Goal: Task Accomplishment & Management: Manage account settings

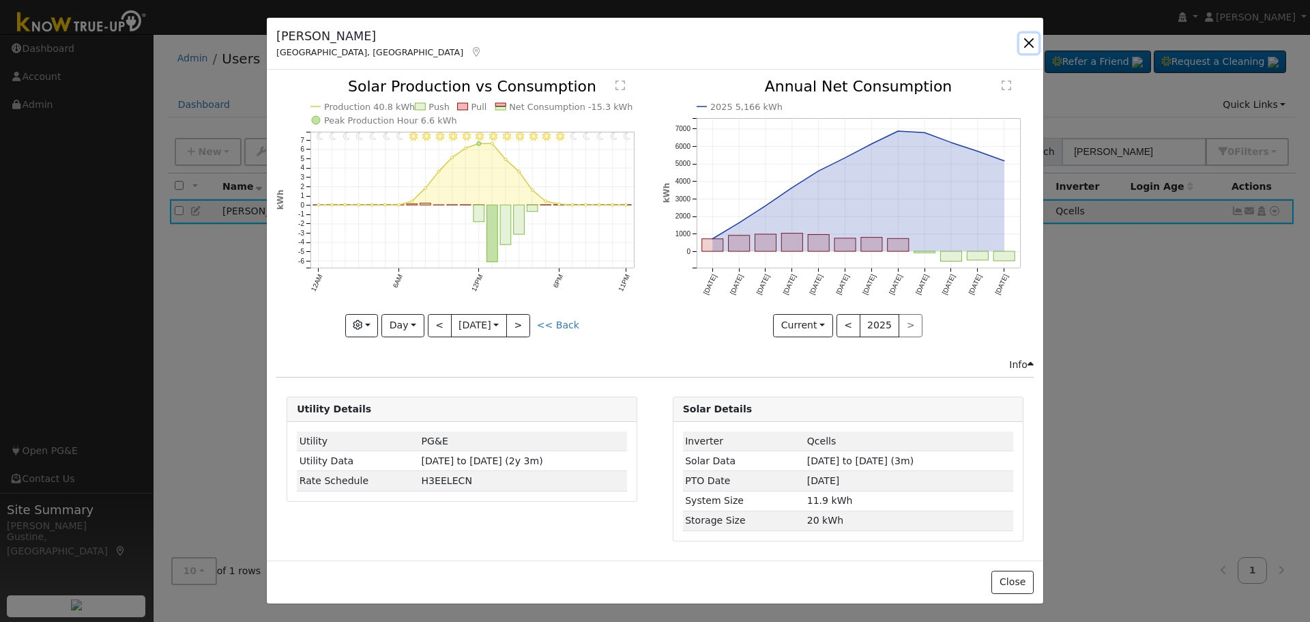
click at [1019, 42] on button "button" at bounding box center [1028, 42] width 19 height 19
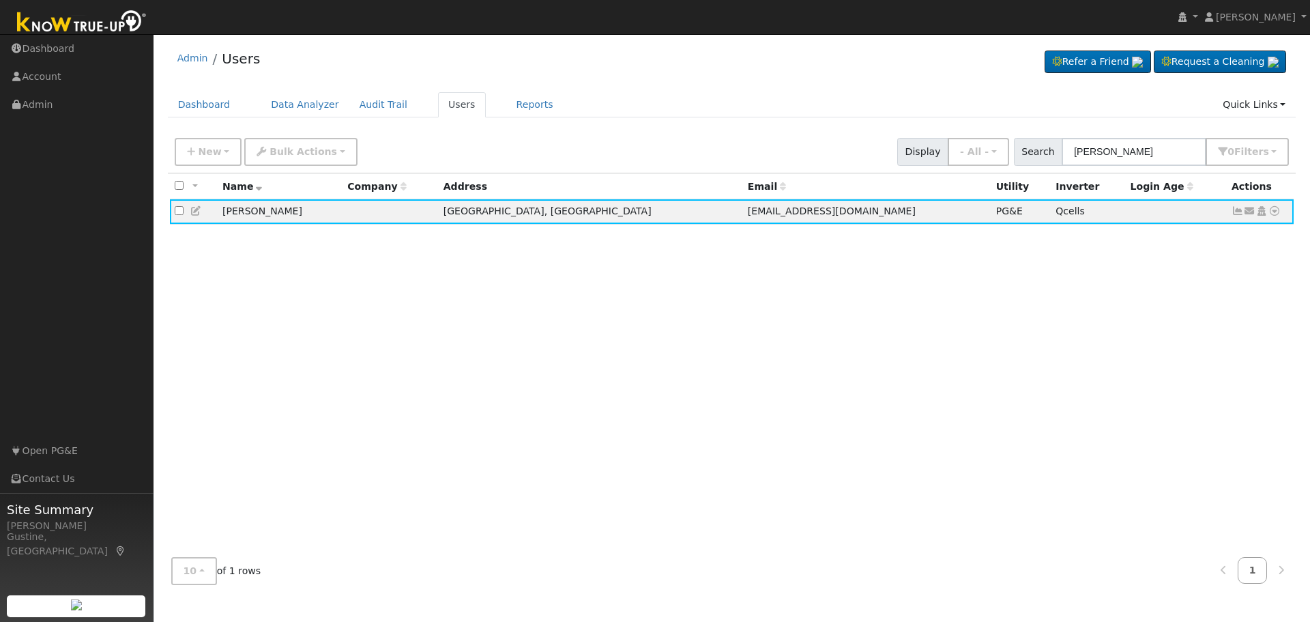
click at [1120, 132] on div "Admin Users Refer a Friend Request a Cleaning" at bounding box center [731, 318] width 1143 height 554
click at [1127, 147] on input "[PERSON_NAME]" at bounding box center [1134, 152] width 145 height 28
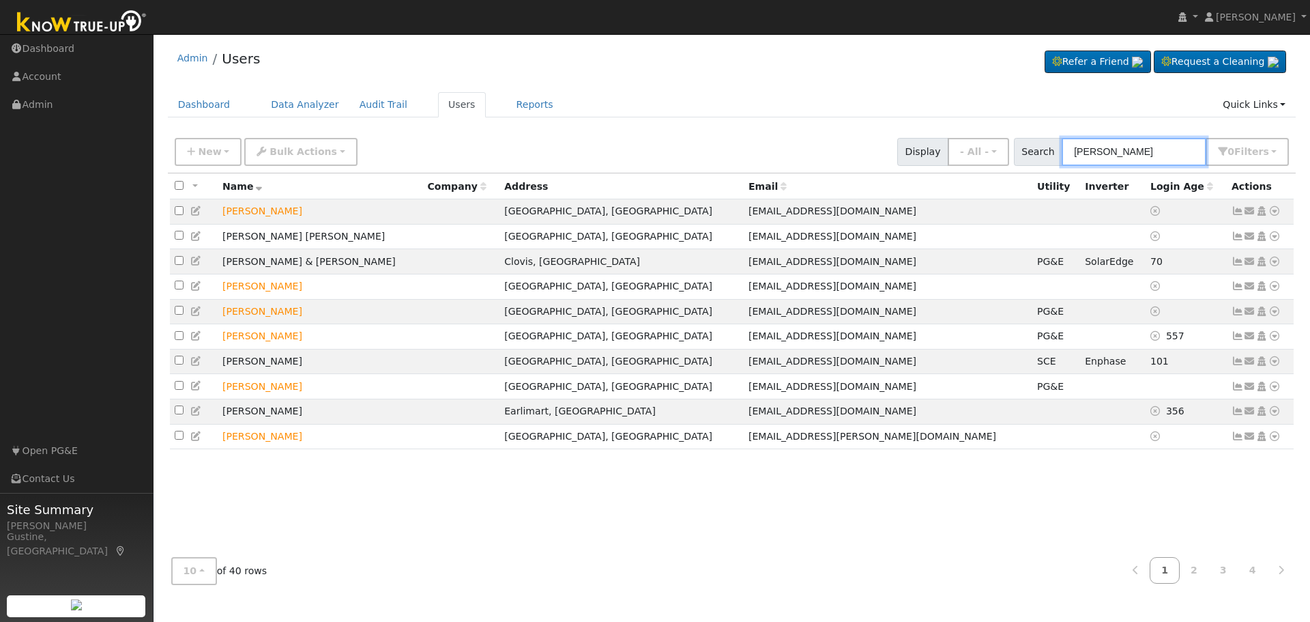
click at [1114, 149] on input "[PERSON_NAME]" at bounding box center [1134, 152] width 145 height 28
paste input "[PERSON_NAME]"
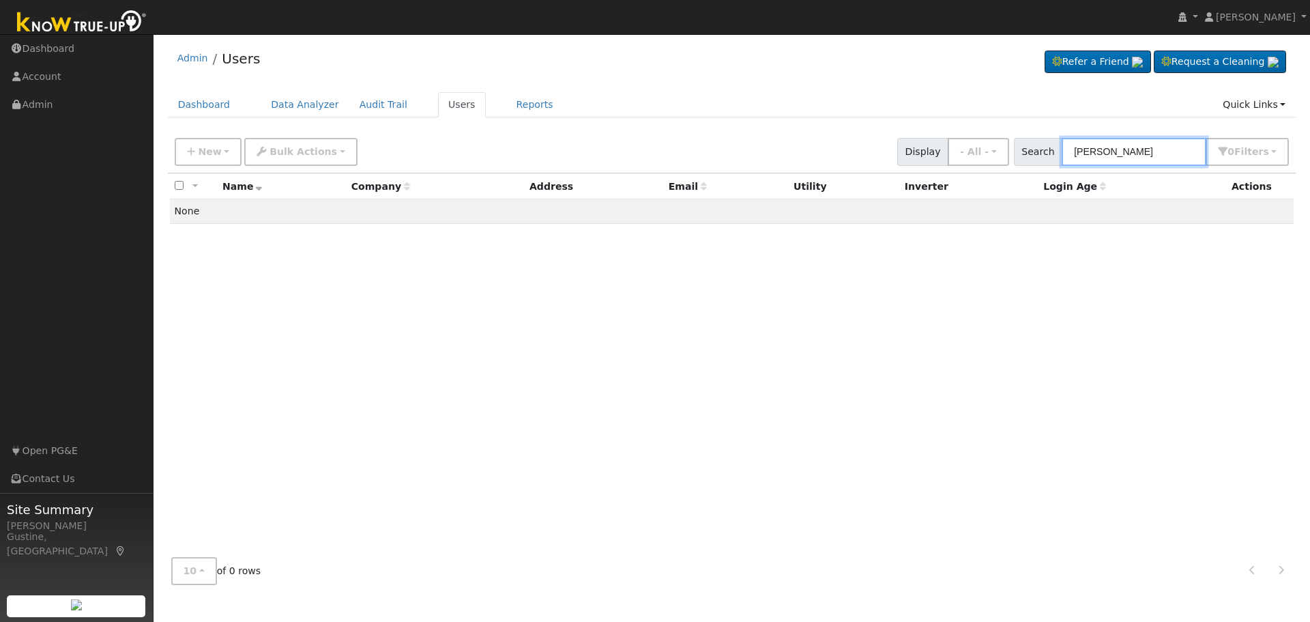
drag, startPoint x: 1103, startPoint y: 149, endPoint x: 1309, endPoint y: 126, distance: 208.1
click at [1300, 139] on div "Edit User: New Select an Ac... New Account Nickname Cancel Create Are you sure …" at bounding box center [731, 363] width 1143 height 464
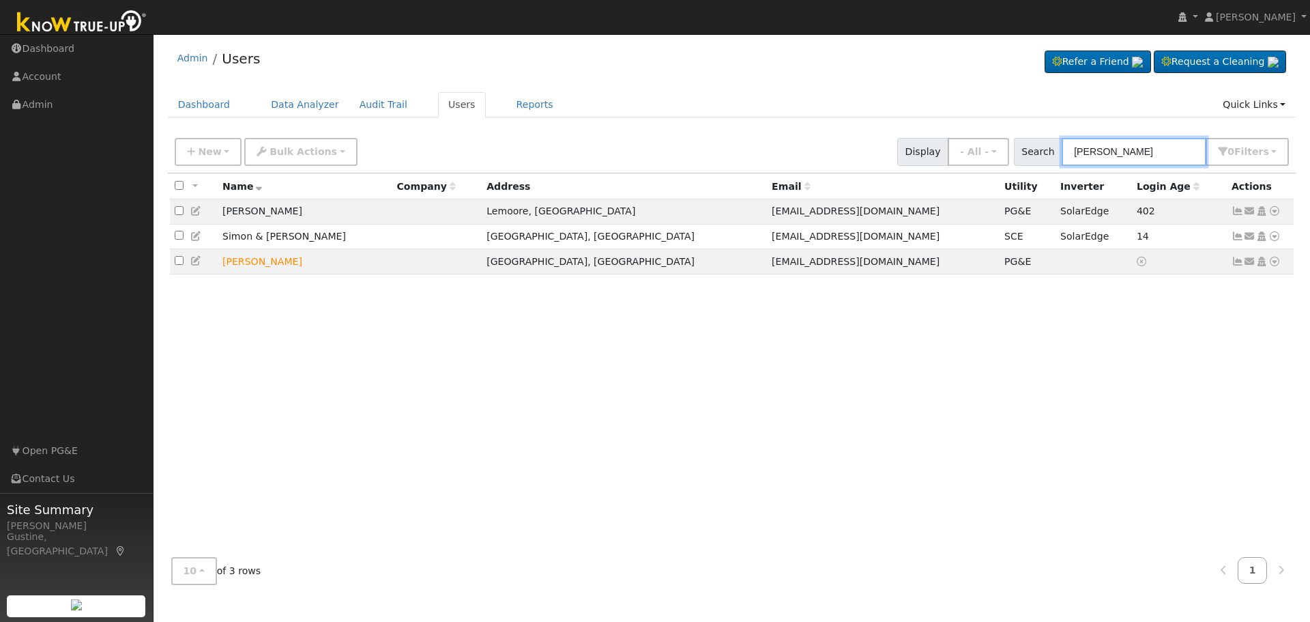
click at [1141, 145] on input "[PERSON_NAME]" at bounding box center [1134, 152] width 145 height 28
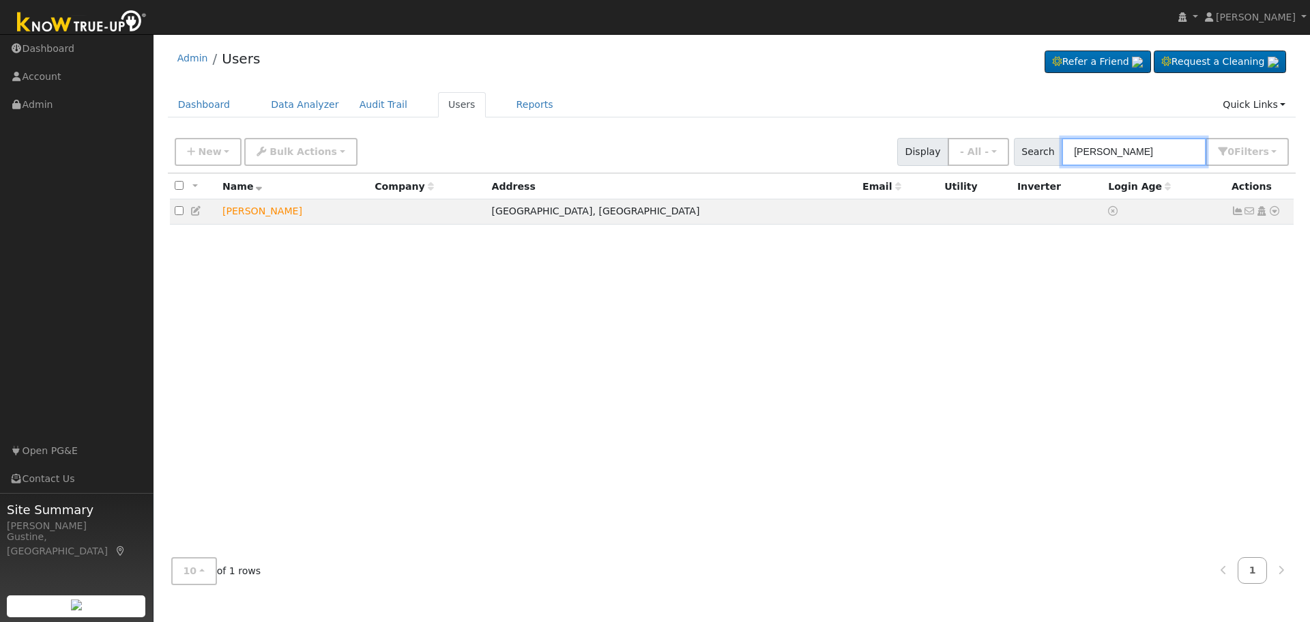
click at [1146, 155] on input "[PERSON_NAME]" at bounding box center [1134, 152] width 145 height 28
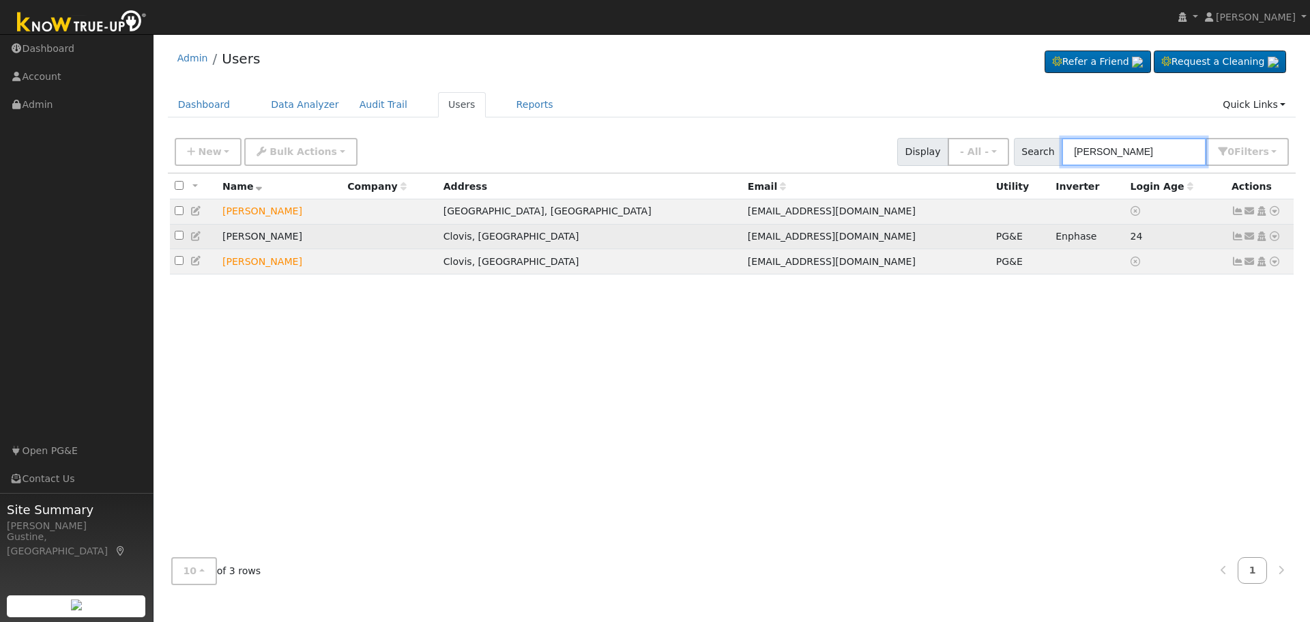
type input "[PERSON_NAME]"
click at [1238, 241] on icon at bounding box center [1238, 236] width 12 height 10
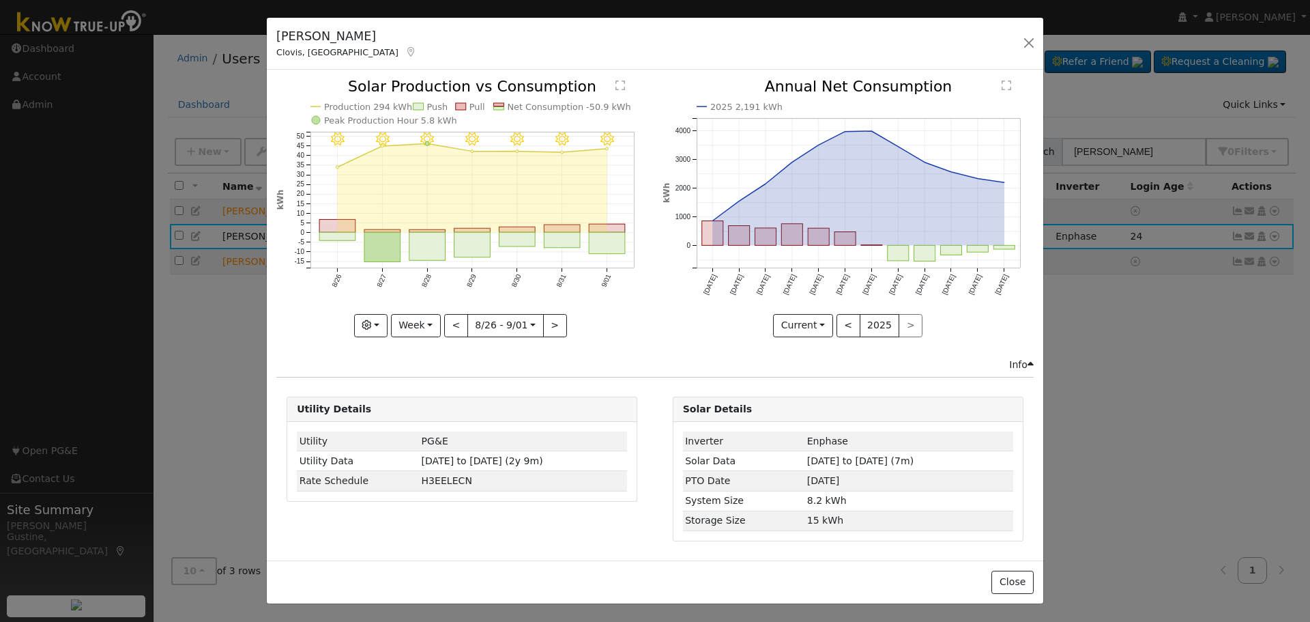
click at [583, 246] on icon "9/01 - Clear 8/31 - Clear 8/30 - Clear 8/29 - Clear 8/28 - Clear 8/27 - Clear 8…" at bounding box center [461, 207] width 371 height 256
click at [588, 242] on line at bounding box center [471, 242] width 323 height 0
click at [595, 239] on rect "onclick=""" at bounding box center [608, 243] width 36 height 21
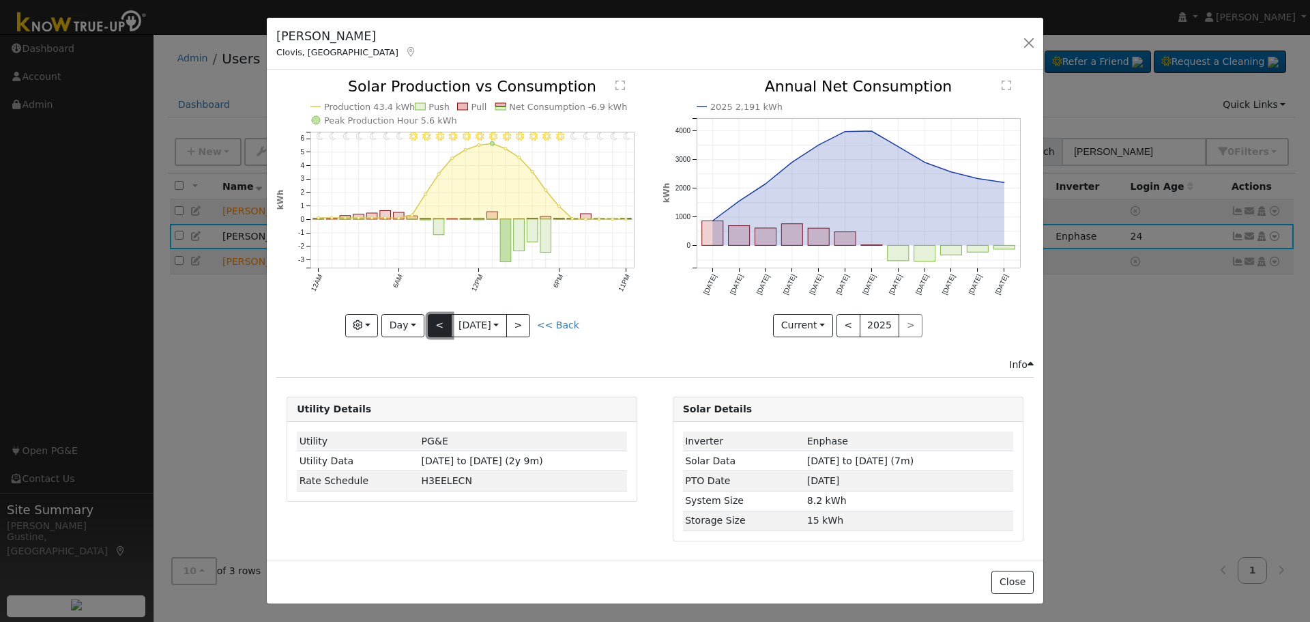
click at [428, 325] on button "<" at bounding box center [440, 325] width 24 height 23
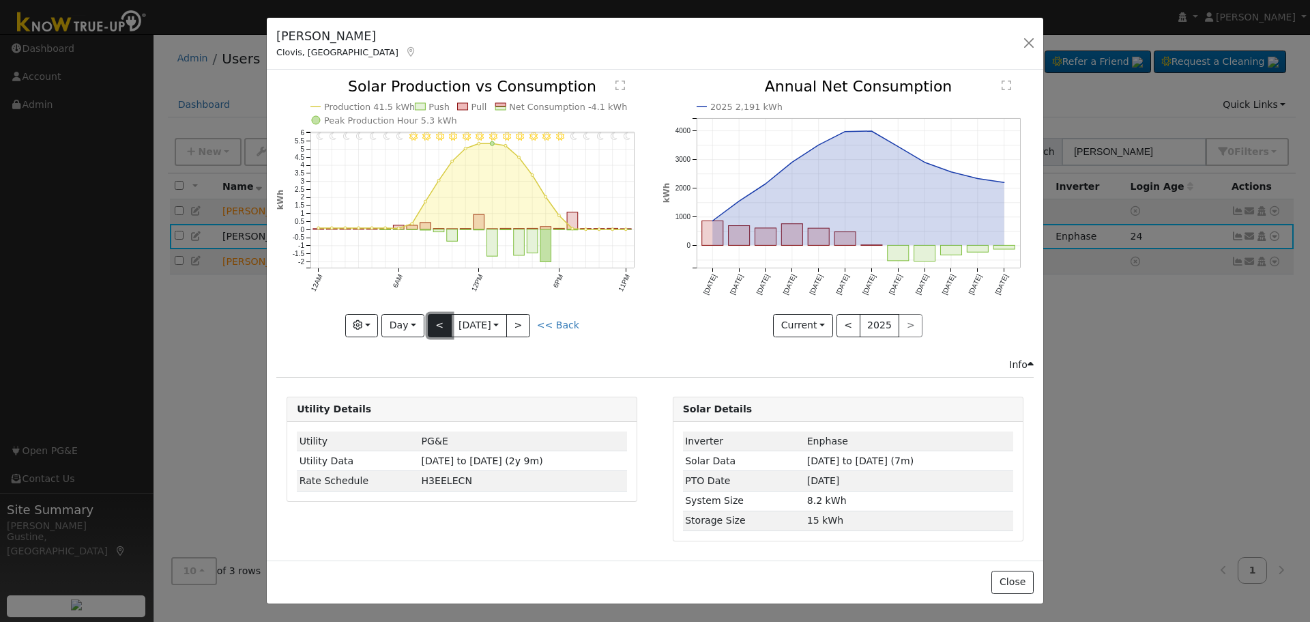
click at [429, 325] on button "<" at bounding box center [440, 325] width 24 height 23
click at [431, 325] on button "<" at bounding box center [440, 325] width 24 height 23
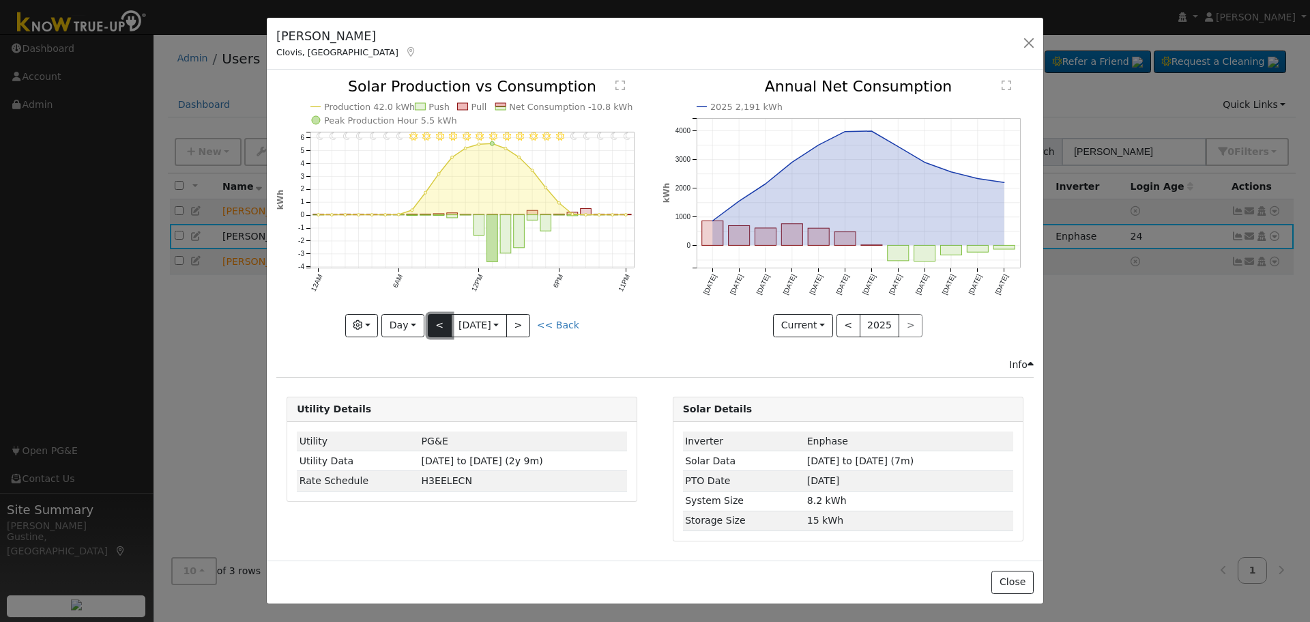
click at [433, 324] on button "<" at bounding box center [440, 325] width 24 height 23
click at [442, 321] on button "<" at bounding box center [440, 325] width 24 height 23
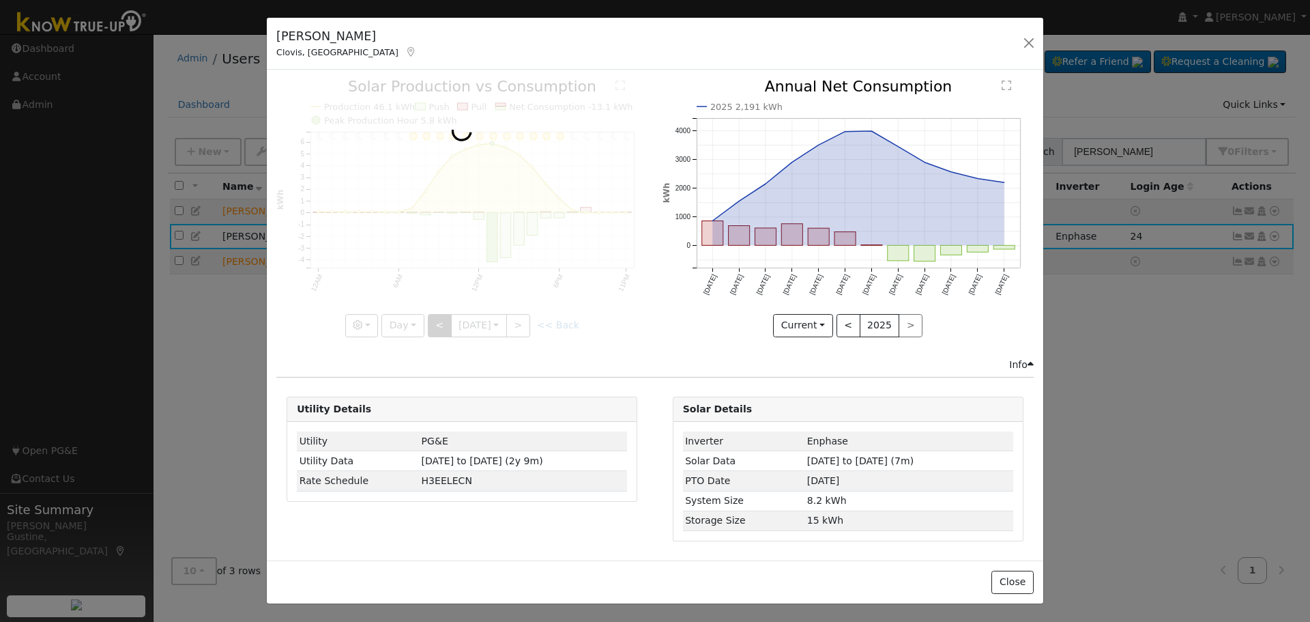
click at [442, 321] on div at bounding box center [461, 207] width 371 height 257
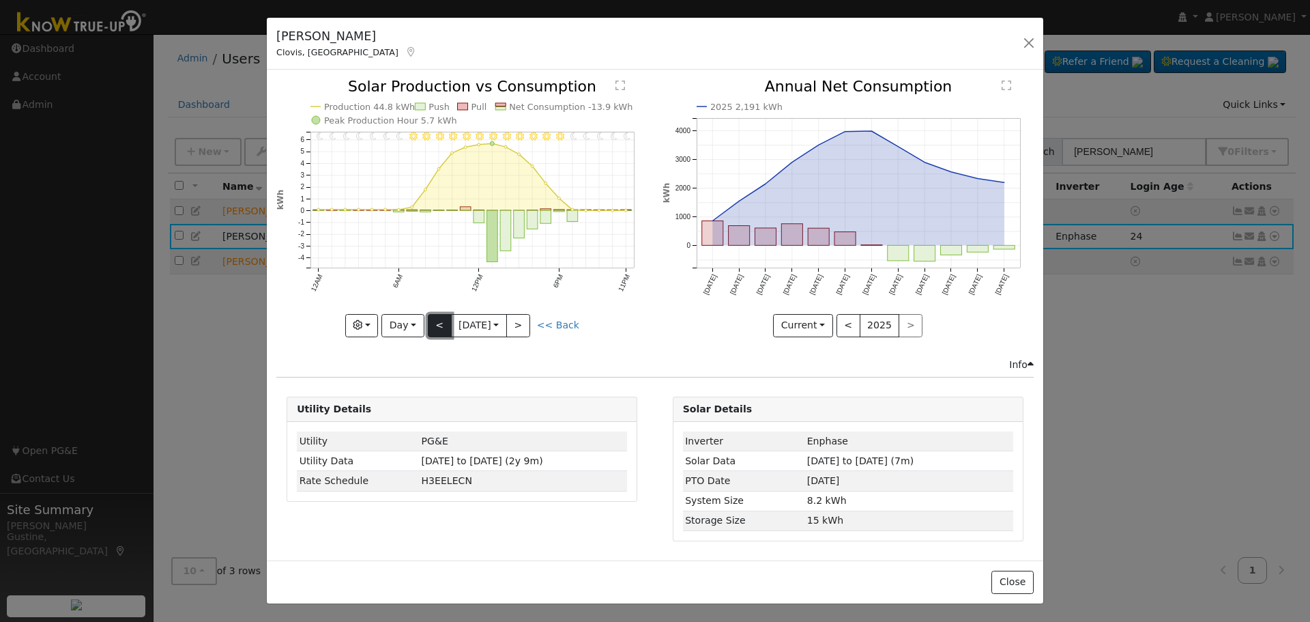
click at [442, 321] on button "<" at bounding box center [440, 325] width 24 height 23
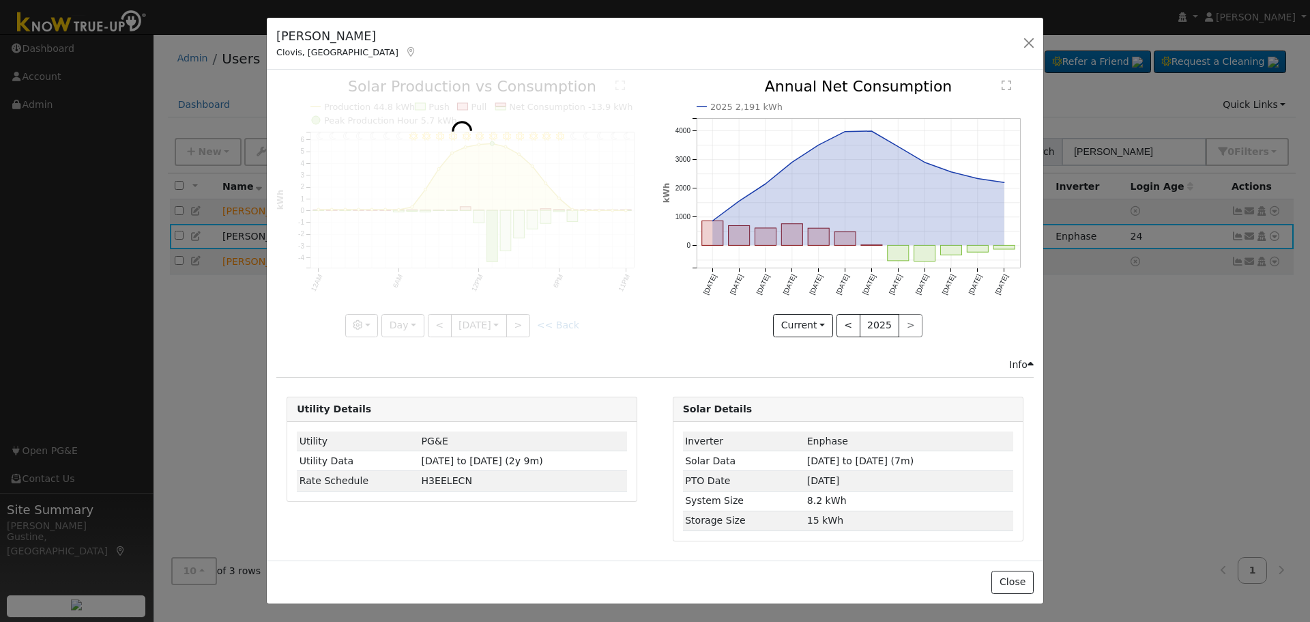
click at [442, 322] on div at bounding box center [461, 207] width 371 height 257
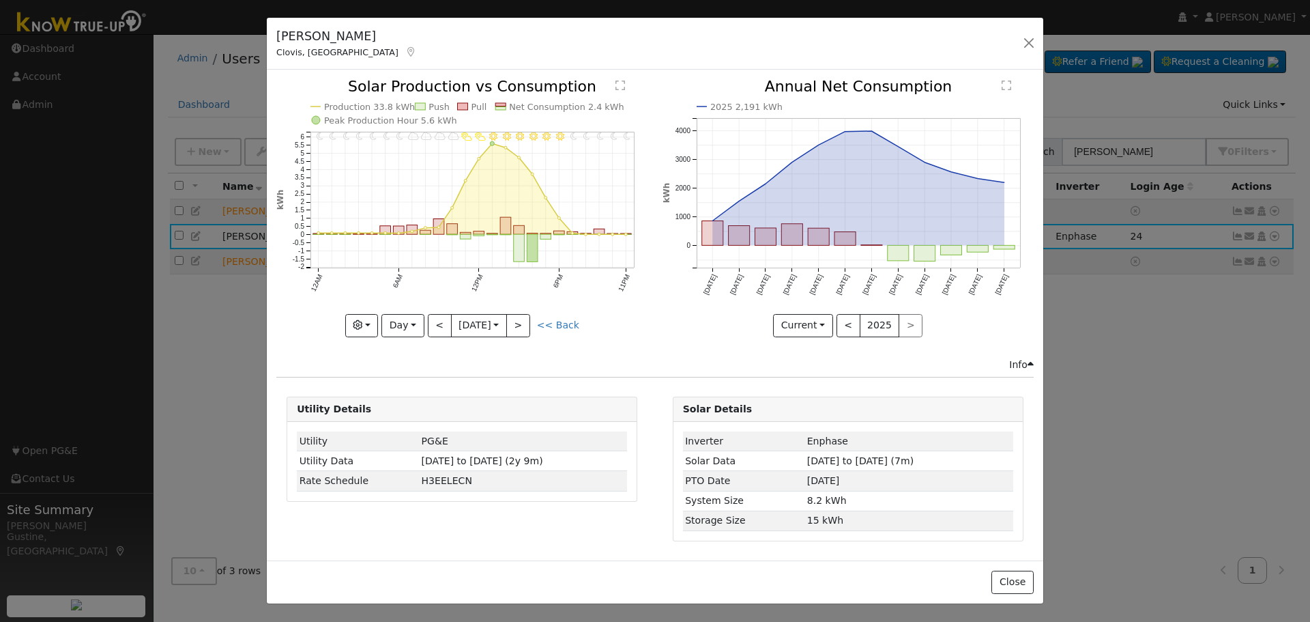
click at [442, 322] on div at bounding box center [461, 207] width 371 height 257
click at [442, 322] on div "11PM - Clear 10PM - Clear 9PM - Clear 8PM - Clear 7PM - Clear 6PM - Clear 5PM -…" at bounding box center [461, 207] width 371 height 257
click at [443, 322] on button "<" at bounding box center [440, 325] width 24 height 23
click at [0, 0] on div at bounding box center [0, 0] width 0 height 0
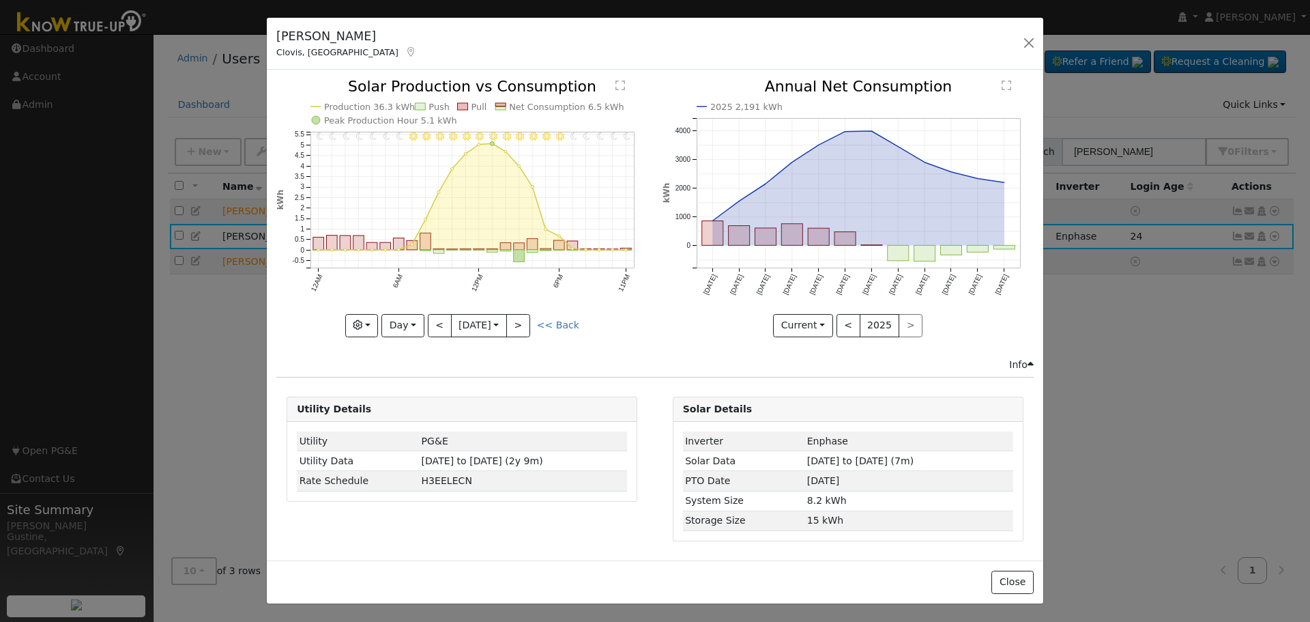
click at [437, 324] on div at bounding box center [461, 207] width 371 height 257
click at [437, 324] on button "<" at bounding box center [440, 325] width 24 height 23
type input "[DATE]"
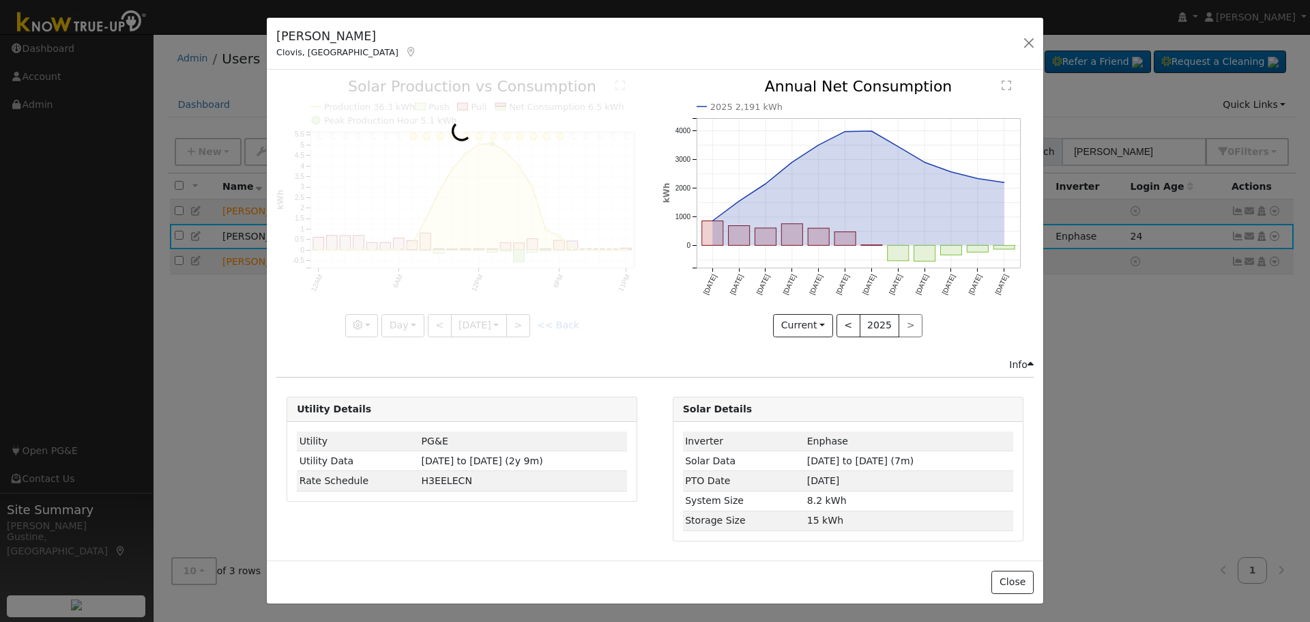
click at [437, 324] on div at bounding box center [461, 207] width 371 height 257
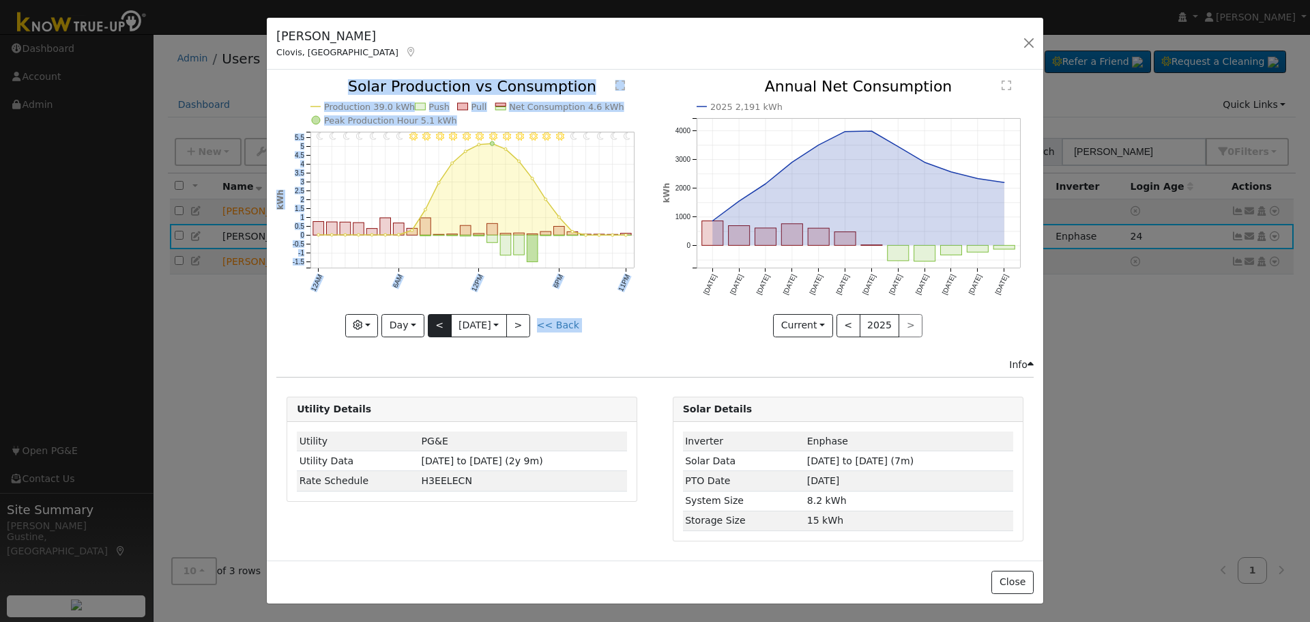
click at [437, 328] on div "11PM - Clear 10PM - Clear 9PM - Clear 8PM - Clear 7PM - Clear 6PM - Clear 5PM -…" at bounding box center [461, 207] width 371 height 257
click at [1028, 48] on button "button" at bounding box center [1028, 42] width 19 height 19
